Goal: Task Accomplishment & Management: Use online tool/utility

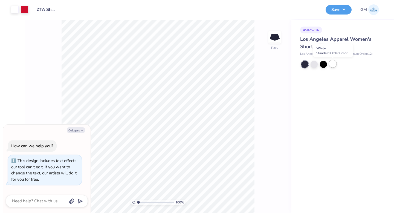
click at [332, 63] on div at bounding box center [332, 63] width 7 height 7
click at [13, 9] on div at bounding box center [15, 9] width 8 height 8
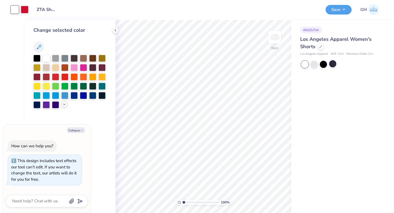
click at [64, 105] on icon at bounding box center [64, 104] width 4 height 4
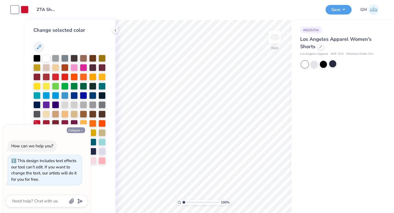
click at [78, 129] on button "Collapse" at bounding box center [76, 130] width 18 height 6
type textarea "x"
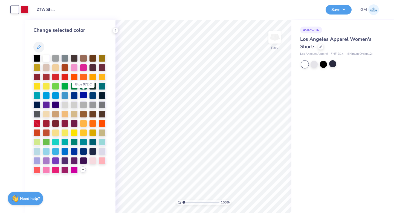
click at [82, 95] on div at bounding box center [83, 94] width 7 height 7
click at [334, 9] on button "Save" at bounding box center [339, 9] width 26 height 10
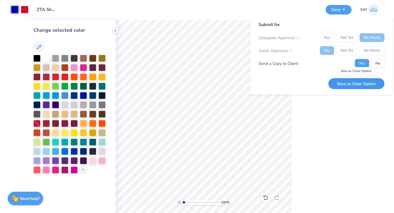
click at [357, 82] on button "Save as Color Option" at bounding box center [357, 83] width 56 height 11
